Goal: Navigation & Orientation: Find specific page/section

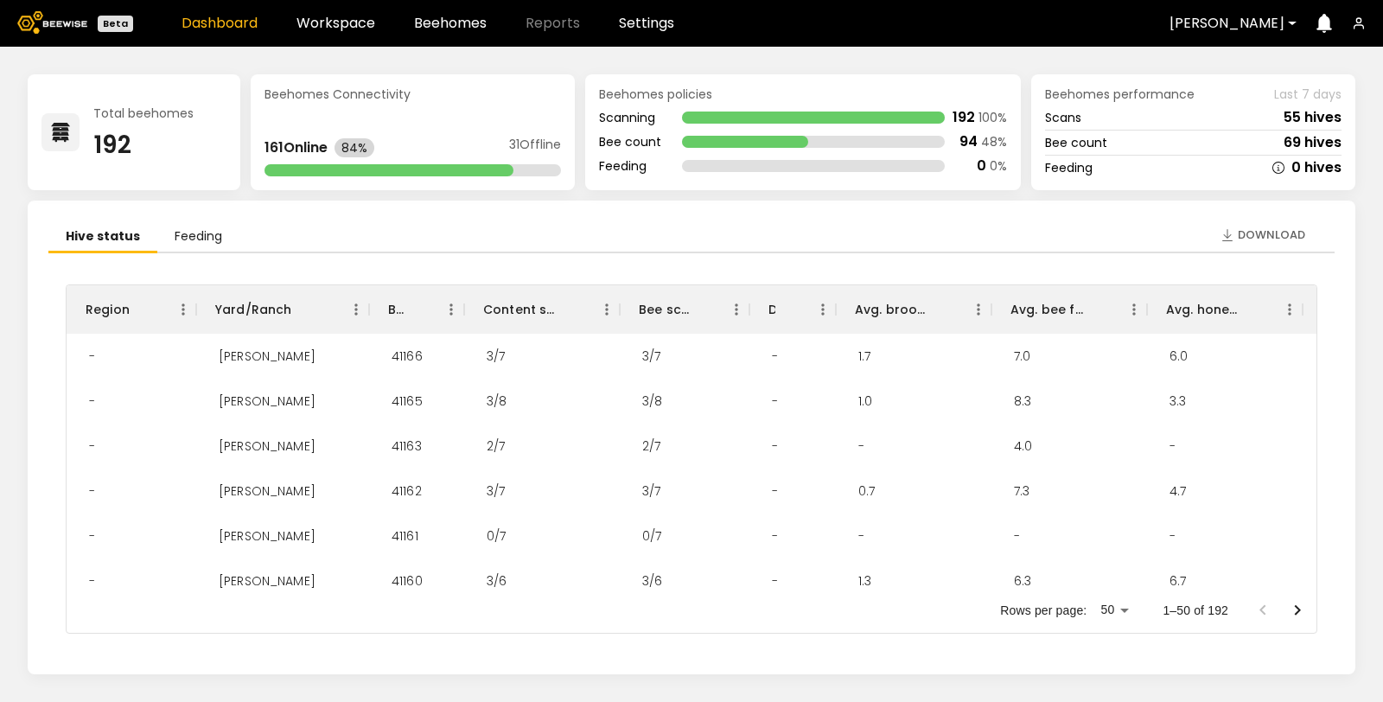
click at [373, 26] on div "Dashboard Workspace Beehomes Reports Settings" at bounding box center [428, 23] width 493 height 14
click at [339, 27] on link "Workspace" at bounding box center [335, 23] width 79 height 14
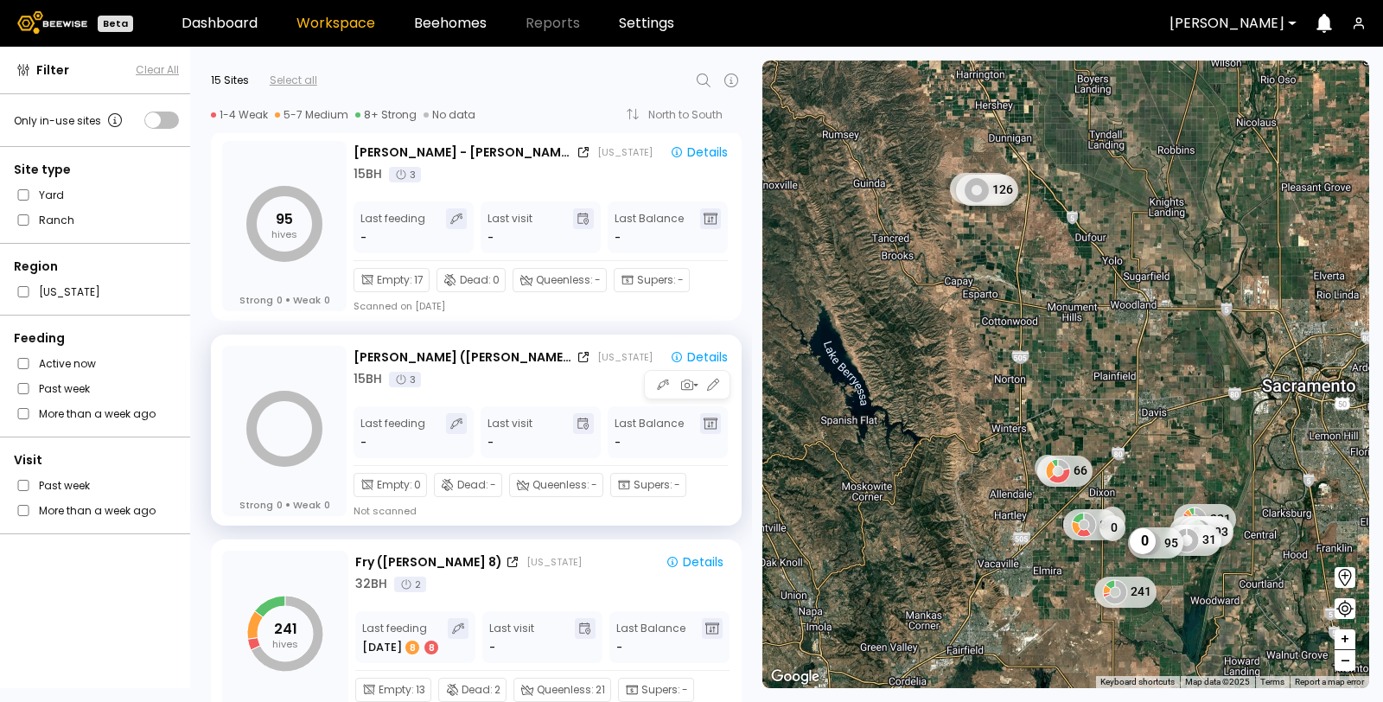
scroll to position [2421, 0]
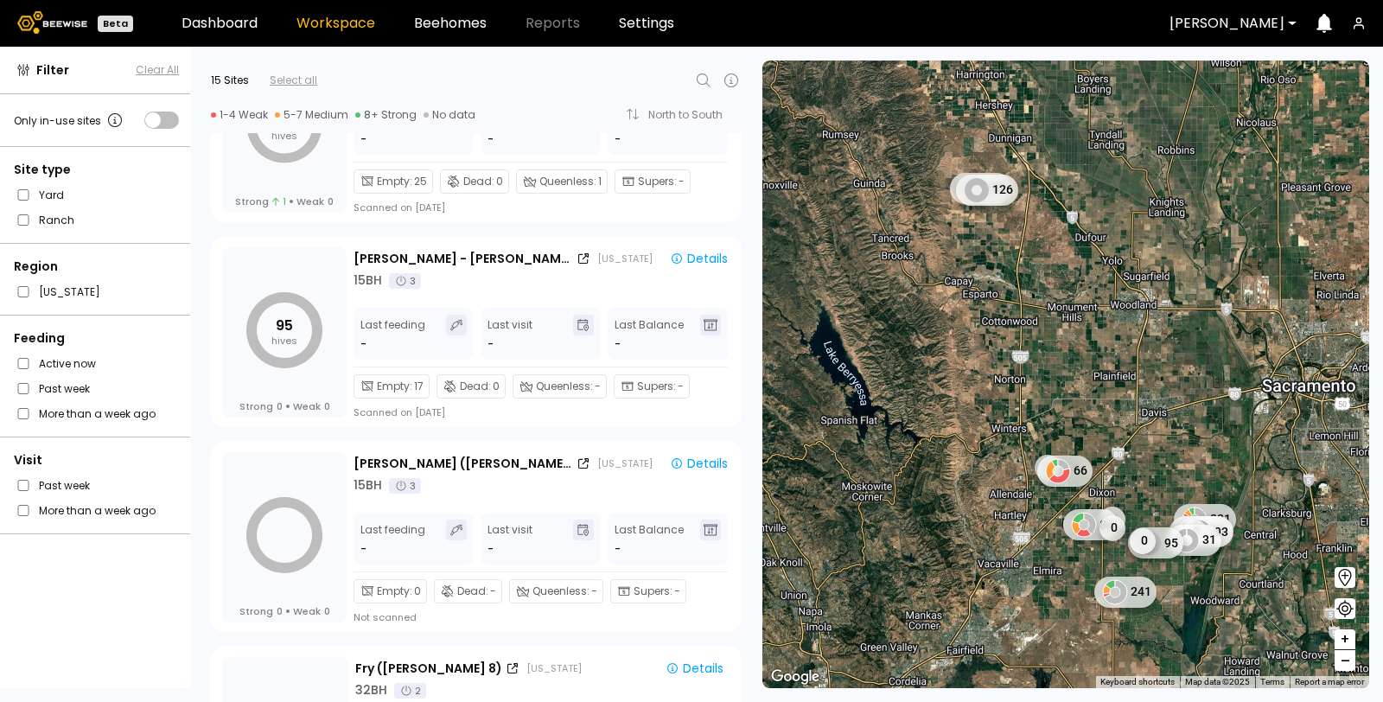
scroll to position [2400, 0]
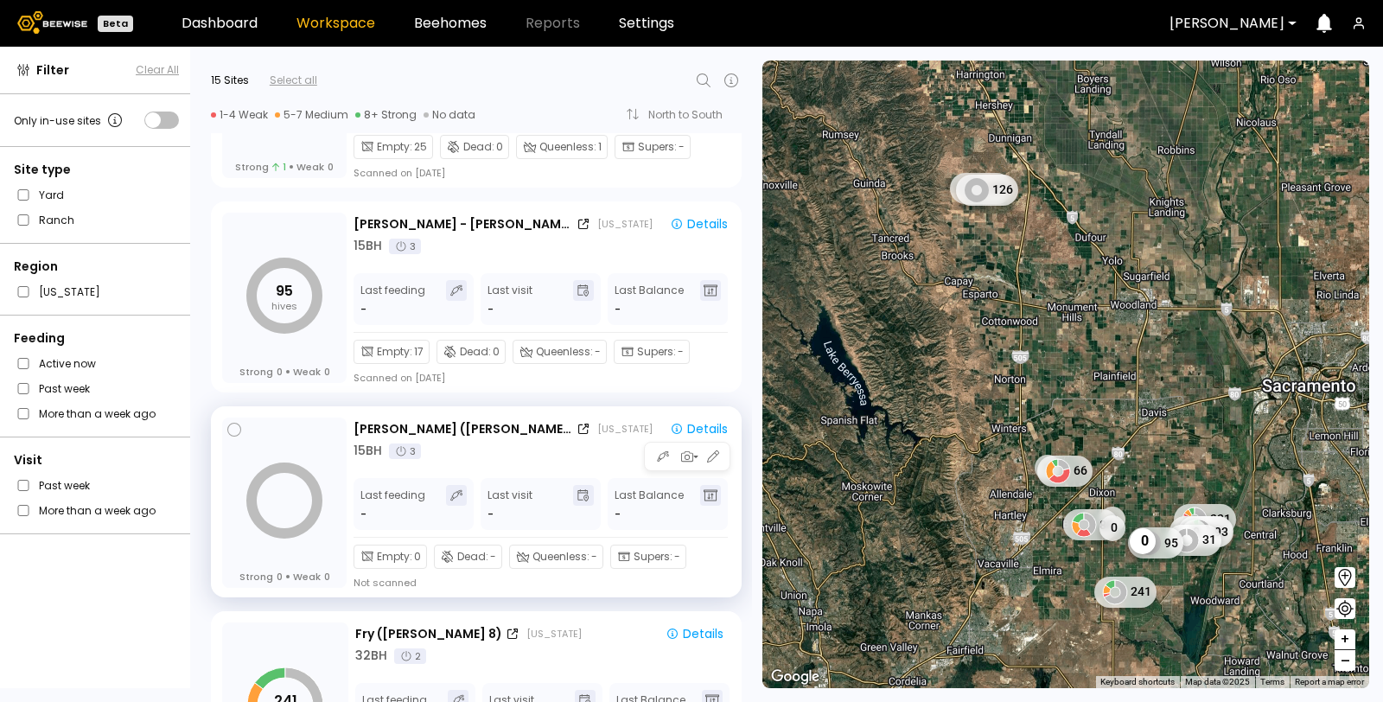
click at [568, 437] on div "Thomas (Dixon 3) California Details 15 BH 3" at bounding box center [544, 439] width 381 height 41
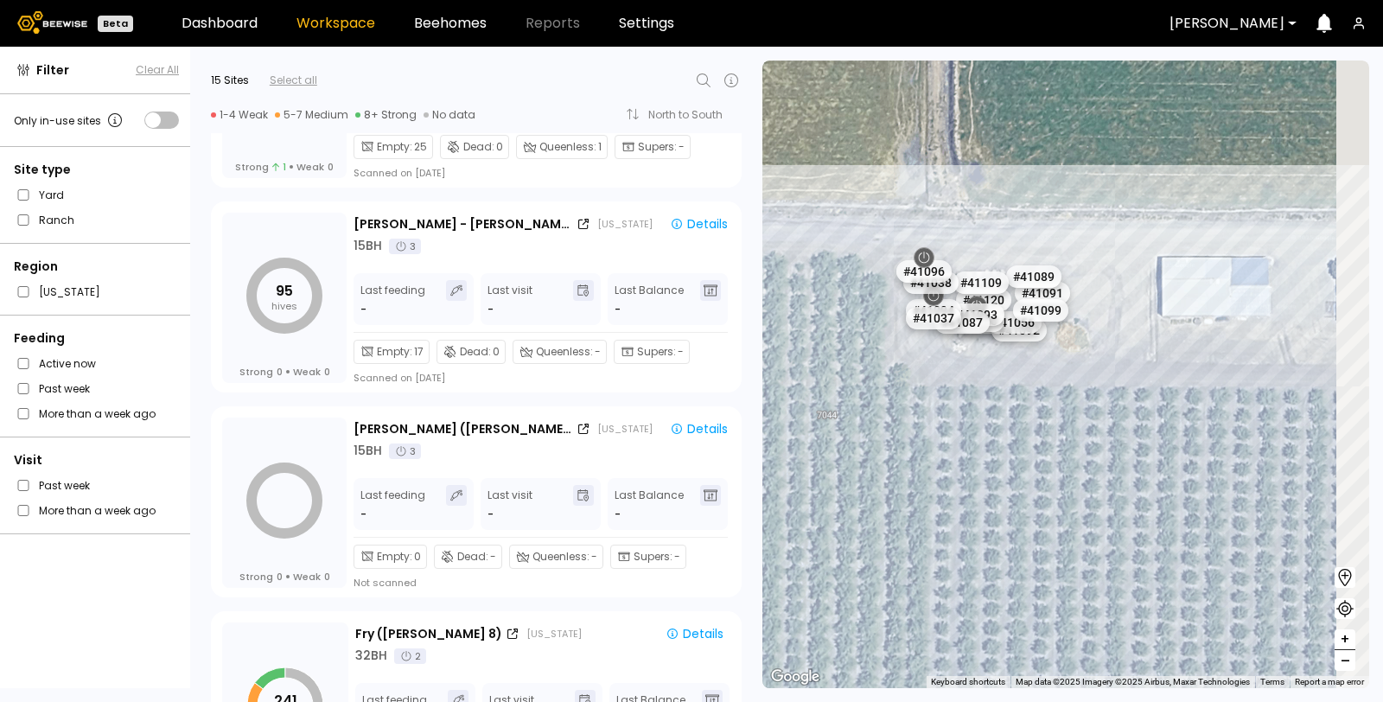
drag, startPoint x: 986, startPoint y: 363, endPoint x: 749, endPoint y: 385, distance: 238.7
click at [742, 386] on div "Filter Clear All Only in-use sites Site type Yard Ranch Region California Feedi…" at bounding box center [691, 374] width 1383 height 655
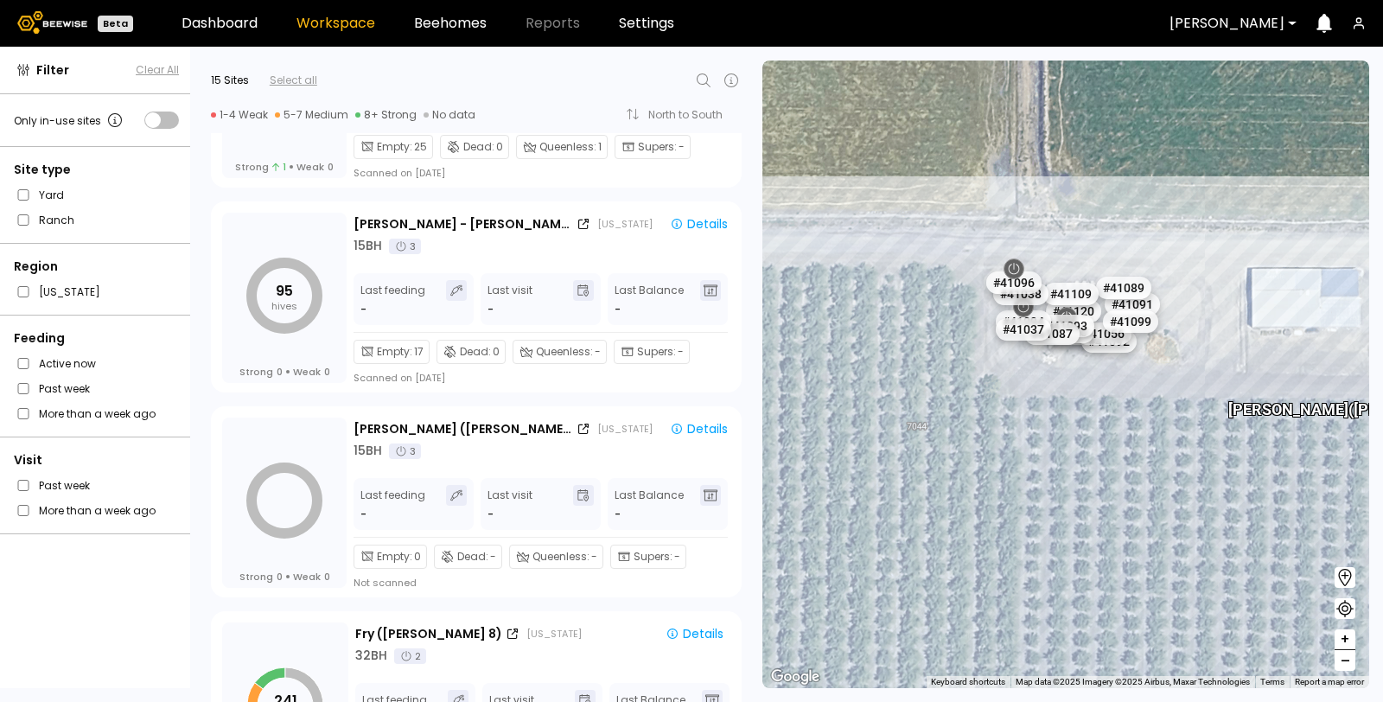
drag, startPoint x: 1086, startPoint y: 424, endPoint x: 1150, endPoint y: 430, distance: 64.2
click at [1150, 434] on div "# 41073 # 41110 # 40069 # 40016 # 40071 # 40736 # 40726 # 40718 # 40715 # 40702…" at bounding box center [1065, 375] width 607 height 628
click at [1081, 295] on div "# 41109" at bounding box center [1071, 294] width 61 height 28
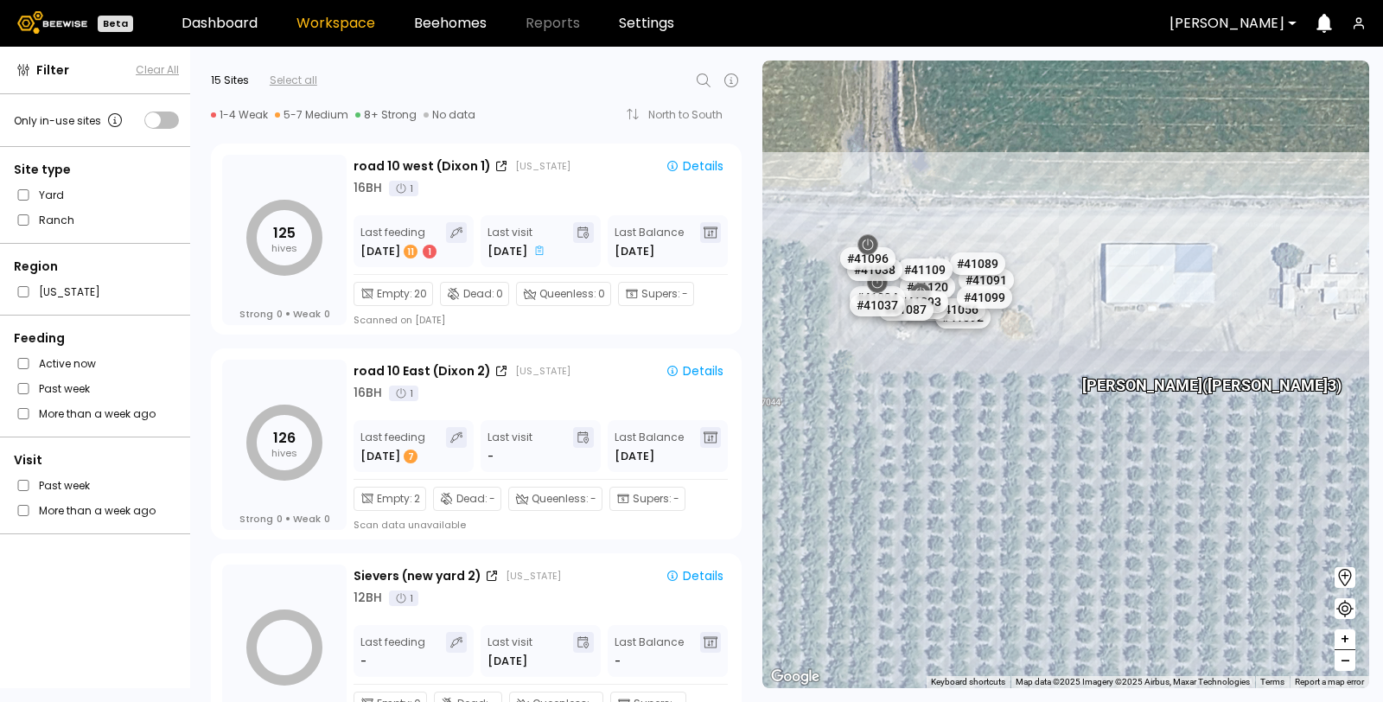
drag, startPoint x: 1087, startPoint y: 411, endPoint x: 943, endPoint y: 389, distance: 146.1
click at [943, 389] on div "# 41073 # 41110 # 40069 # 40016 # 40071 # 40736 # 40726 # 40718 # 40715 # 40702…" at bounding box center [1065, 375] width 607 height 628
click at [511, 196] on div "road 10 west (Dixon 1) California Details 16 BH 1 Last feeding Sep 28 11 1 Last…" at bounding box center [542, 241] width 377 height 172
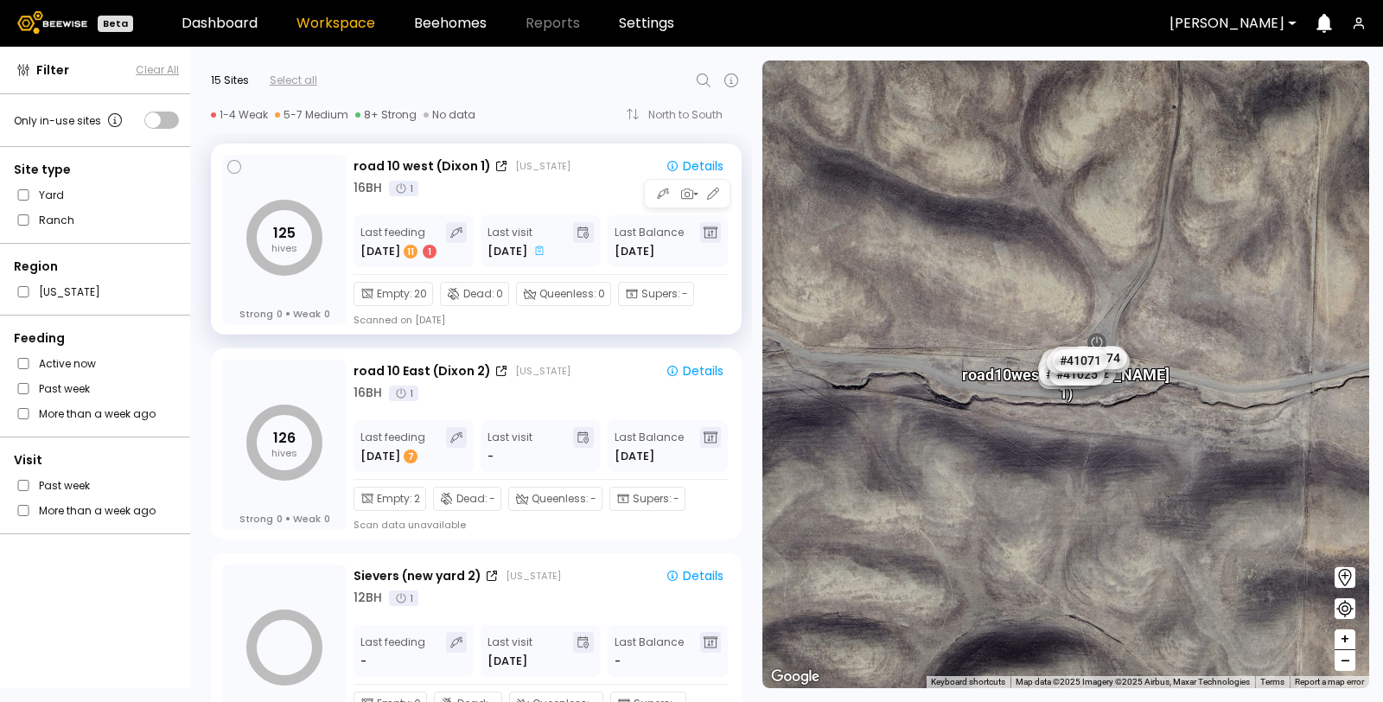
click at [557, 188] on div "16 BH 1" at bounding box center [542, 188] width 377 height 18
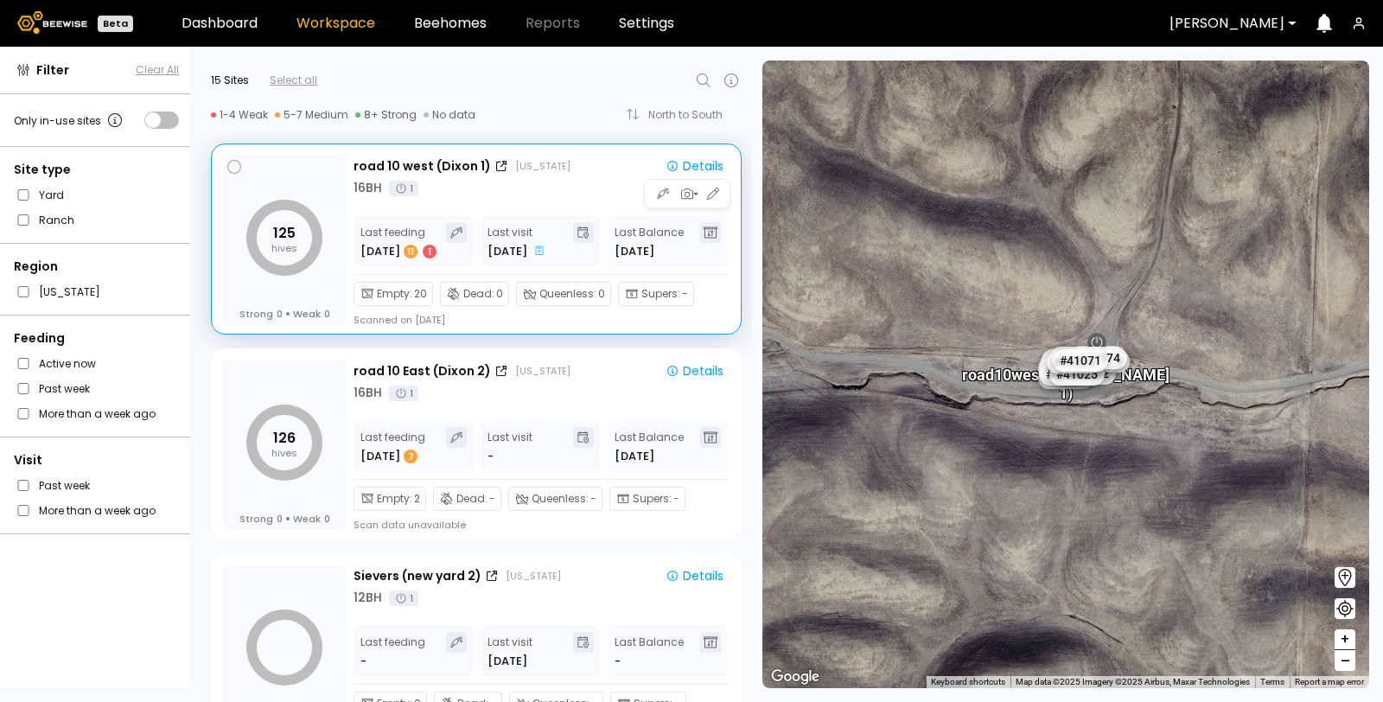
click at [557, 192] on div "16 BH 1" at bounding box center [542, 188] width 377 height 18
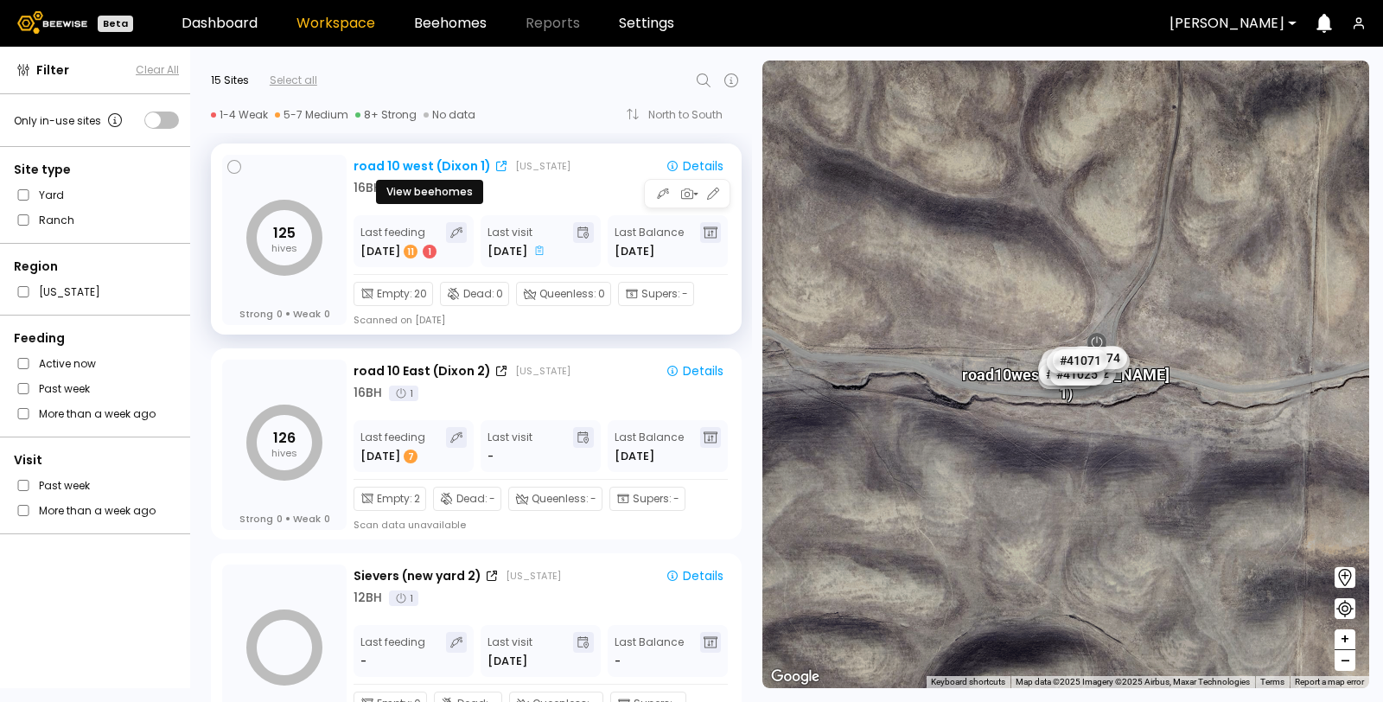
click at [496, 162] on icon at bounding box center [501, 166] width 10 height 10
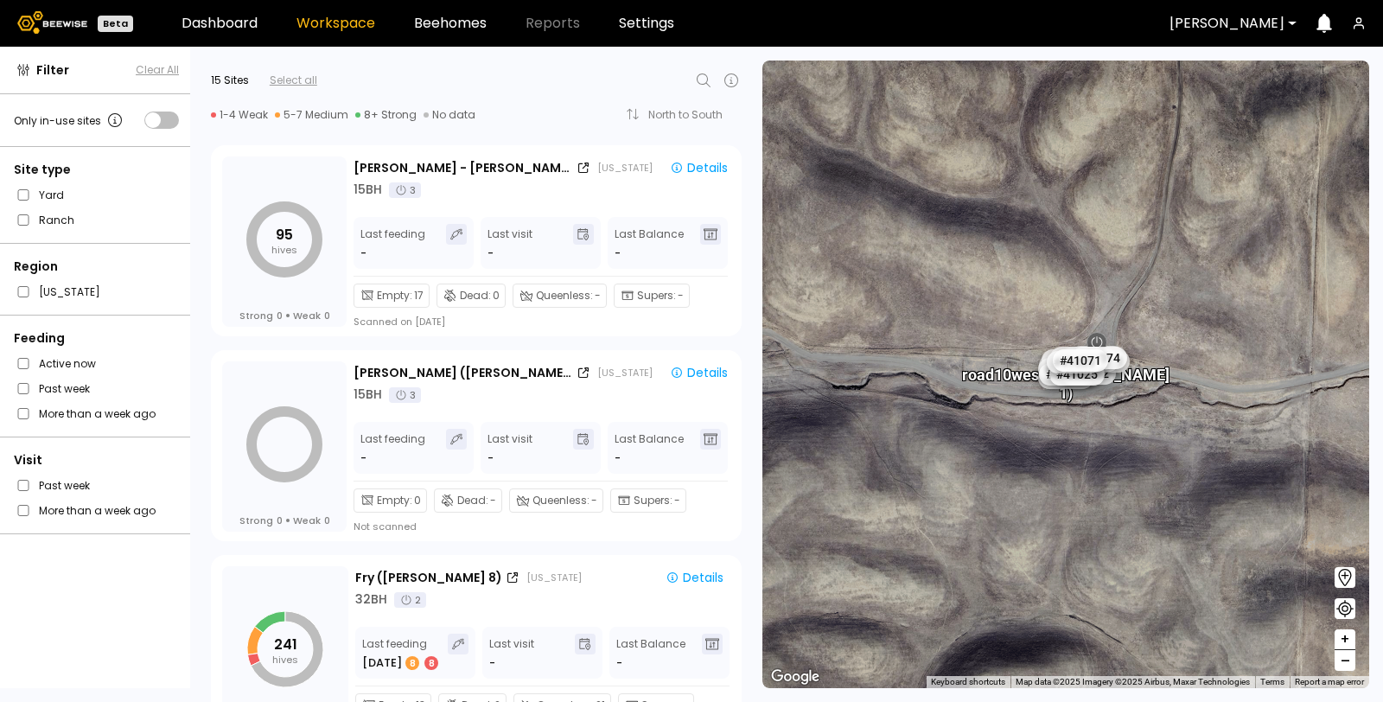
scroll to position [2517, 0]
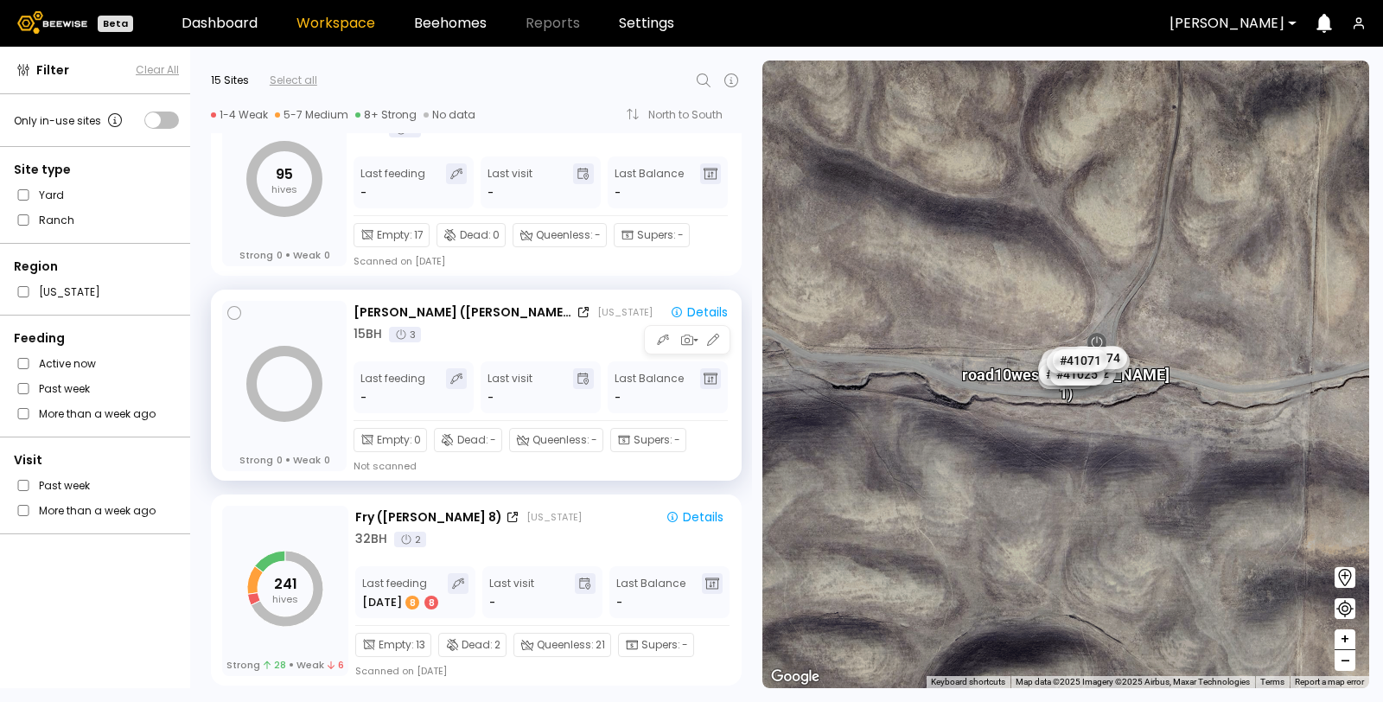
click at [503, 318] on div "Thomas (Dixon 3) California" at bounding box center [503, 312] width 299 height 18
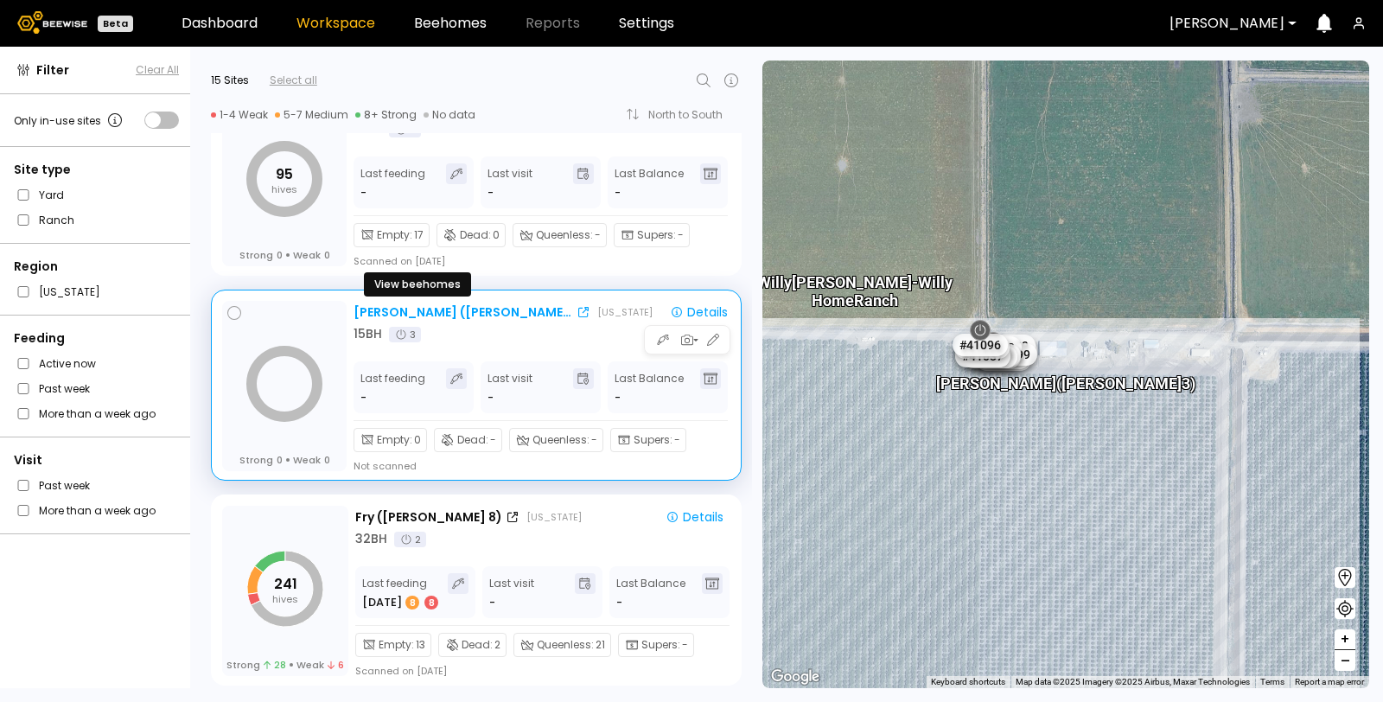
click at [578, 309] on icon at bounding box center [583, 312] width 10 height 10
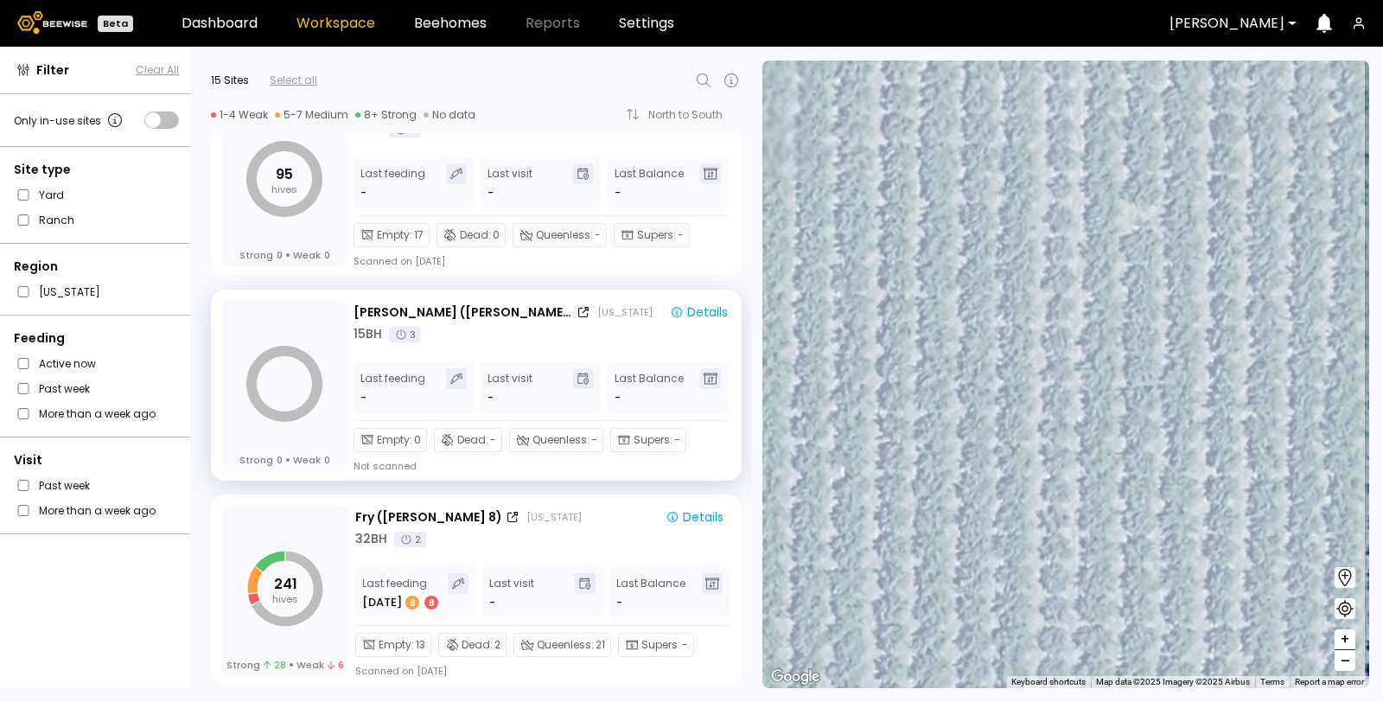
drag, startPoint x: 953, startPoint y: 360, endPoint x: 872, endPoint y: 463, distance: 131.1
click at [850, 490] on div "# 41073 # 41110 # 40069 # 40016 # 40071 # 40736 # 40726 # 40718 # 40715 # 40702…" at bounding box center [1065, 375] width 607 height 628
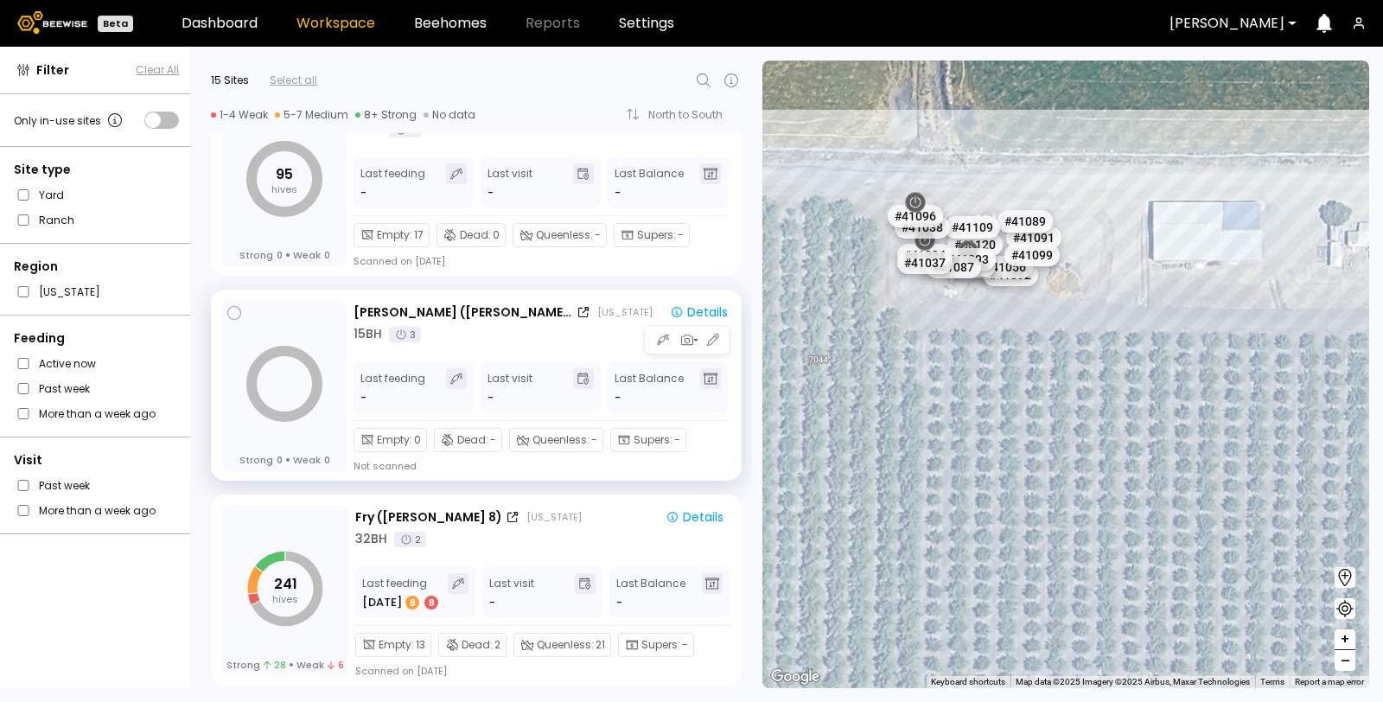
drag, startPoint x: 1072, startPoint y: 395, endPoint x: 714, endPoint y: 357, distance: 359.9
click at [714, 357] on div "Filter Clear All Only in-use sites Site type Yard Ranch Region California Feedi…" at bounding box center [691, 374] width 1383 height 655
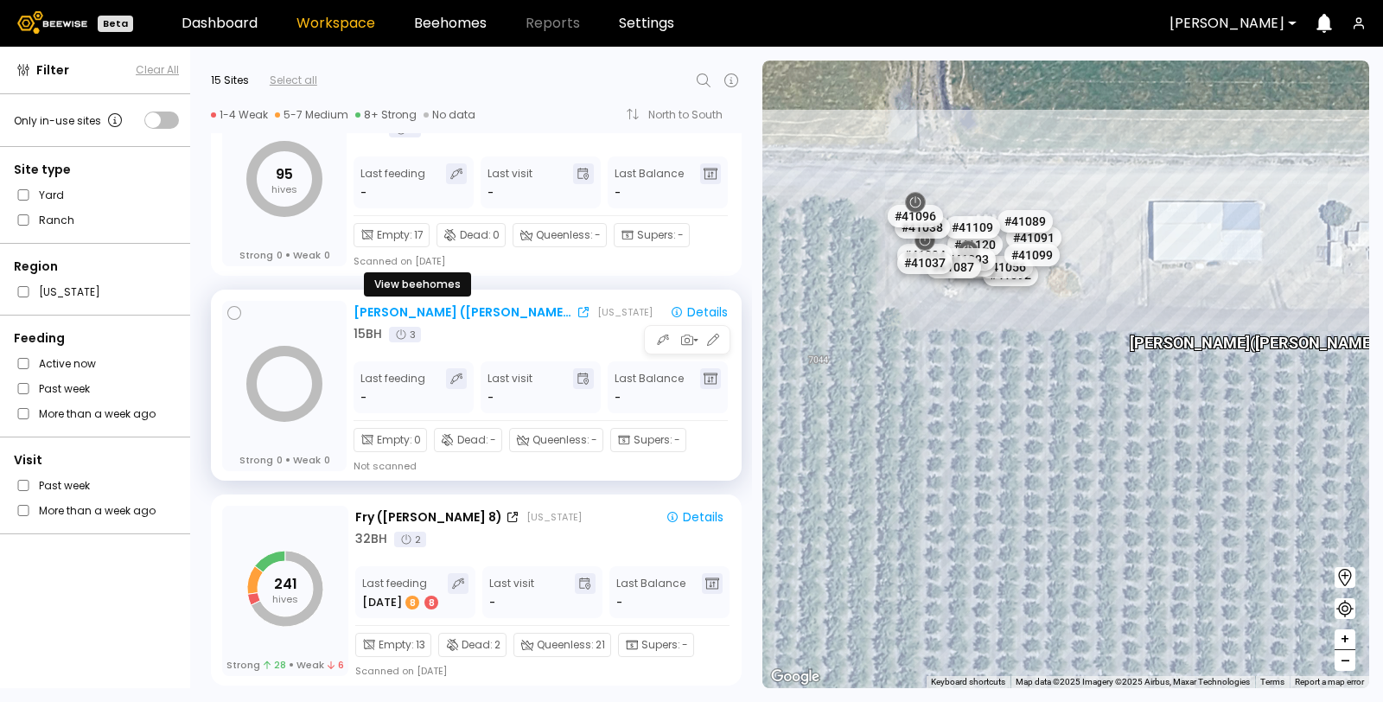
click at [578, 315] on icon at bounding box center [583, 312] width 10 height 10
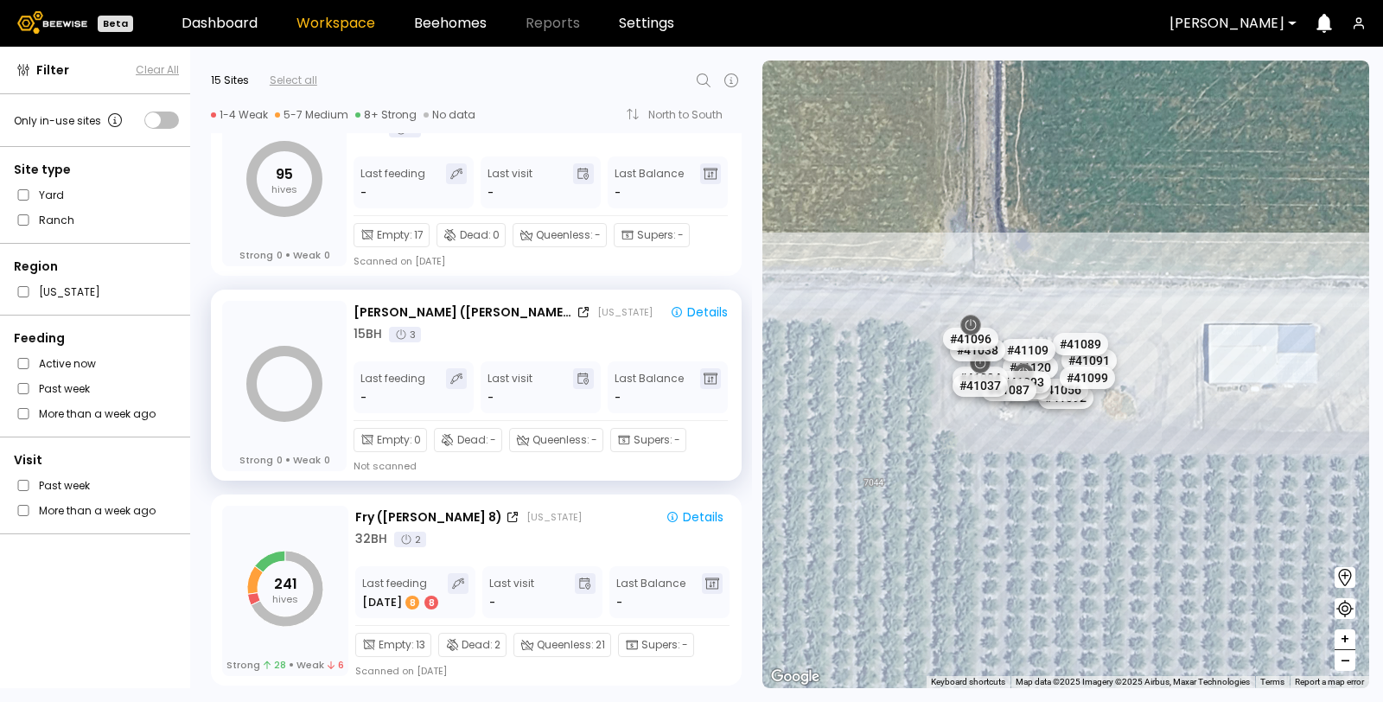
drag, startPoint x: 996, startPoint y: 271, endPoint x: 897, endPoint y: 412, distance: 171.9
click at [897, 412] on div "# 41073 # 41110 # 40069 # 40016 # 40071 # 40736 # 40726 # 40718 # 40715 # 40702…" at bounding box center [1065, 375] width 607 height 628
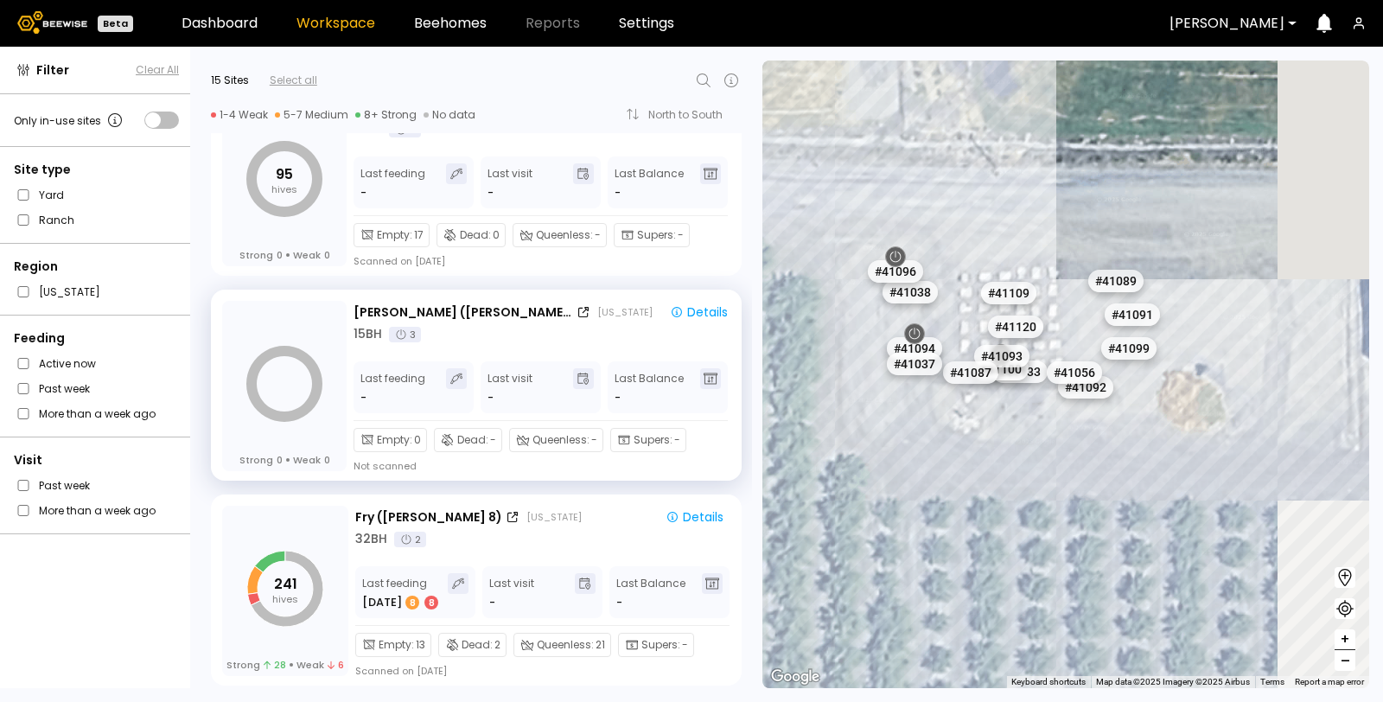
drag, startPoint x: 1311, startPoint y: 235, endPoint x: 1181, endPoint y: 212, distance: 132.6
click at [1182, 211] on div "# 41073 # 41110 # 40069 # 40016 # 40071 # 40736 # 40726 # 40718 # 40715 # 40702…" at bounding box center [1065, 375] width 607 height 628
